Goal: Transaction & Acquisition: Obtain resource

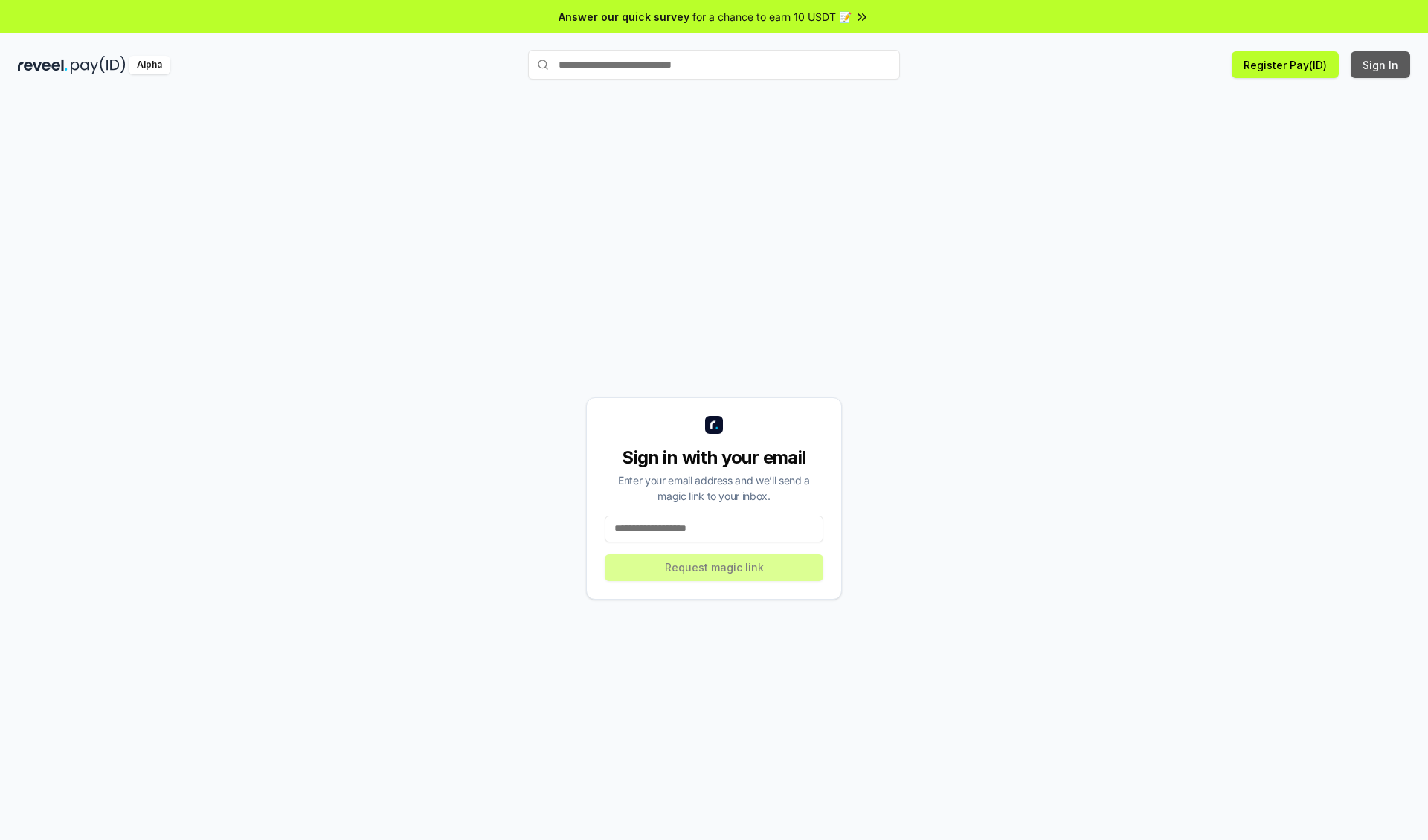
click at [1382, 65] on button "Sign In" at bounding box center [1381, 64] width 59 height 26
type input "**********"
click at [714, 567] on button "Request magic link" at bounding box center [714, 567] width 219 height 26
